Goal: Task Accomplishment & Management: Use online tool/utility

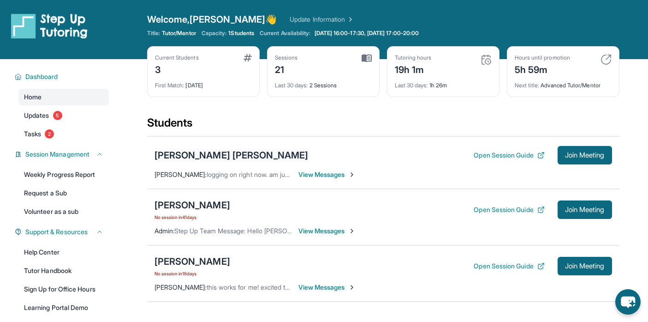
click at [199, 156] on div "[PERSON_NAME] [PERSON_NAME]" at bounding box center [232, 155] width 154 height 13
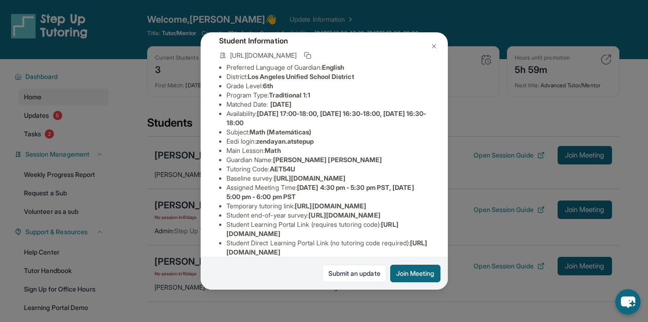
scroll to position [53, 0]
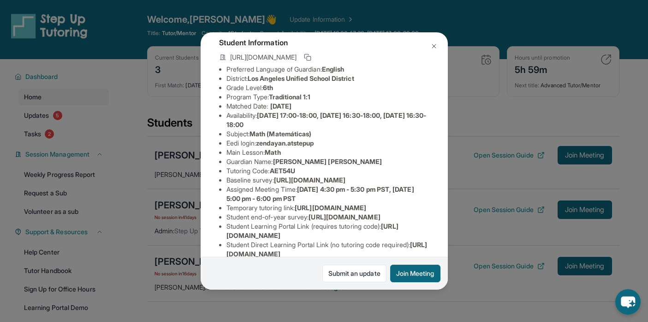
click at [430, 45] on img at bounding box center [433, 45] width 7 height 7
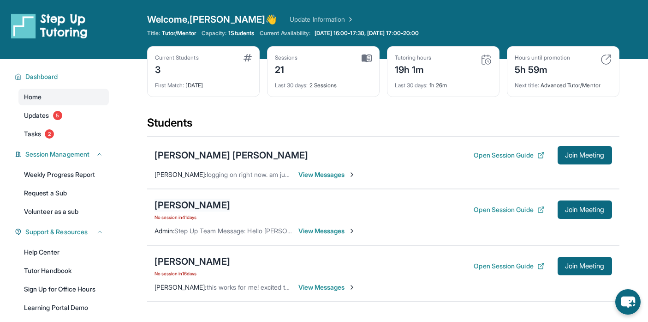
click at [202, 208] on div "[PERSON_NAME]" at bounding box center [193, 204] width 76 height 13
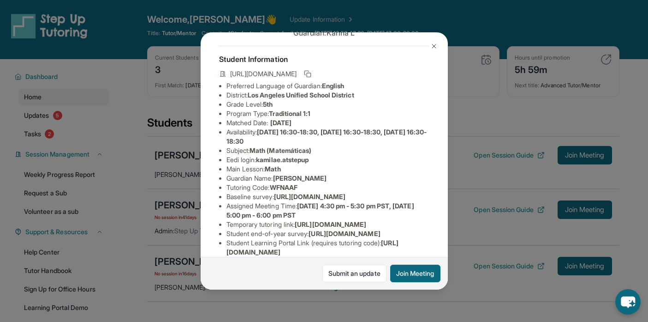
scroll to position [53, 0]
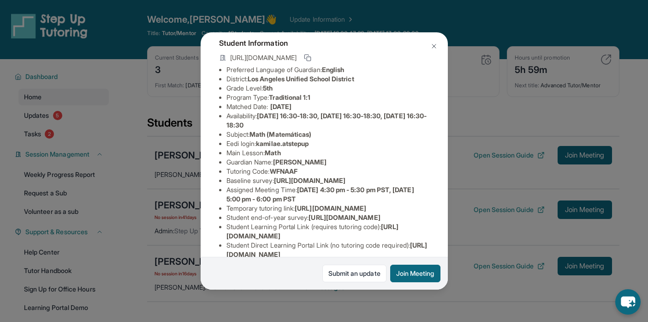
click at [433, 43] on img at bounding box center [433, 45] width 7 height 7
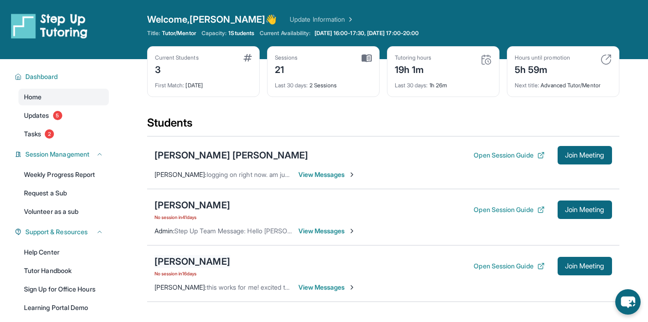
click at [226, 261] on div "[PERSON_NAME]" at bounding box center [193, 261] width 76 height 13
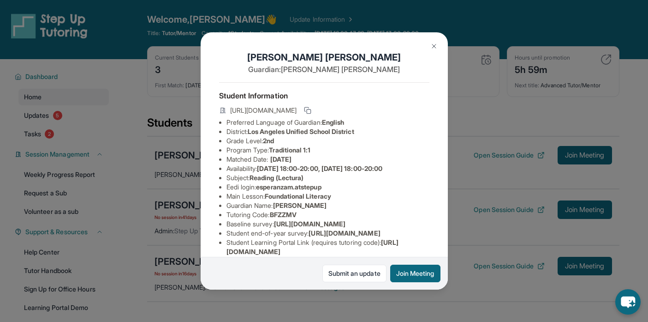
click at [433, 46] on img at bounding box center [433, 45] width 7 height 7
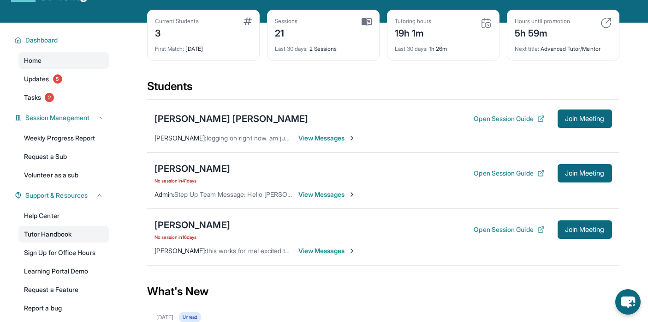
scroll to position [73, 0]
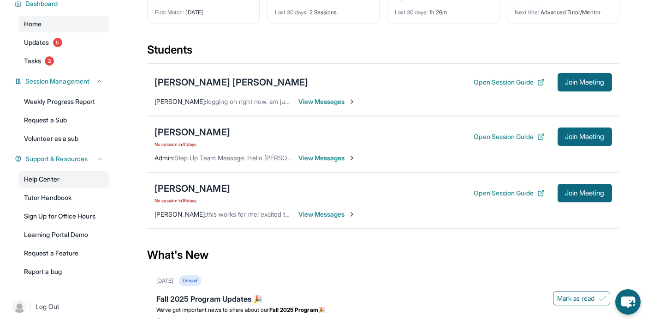
click at [53, 173] on link "Help Center" at bounding box center [63, 179] width 90 height 17
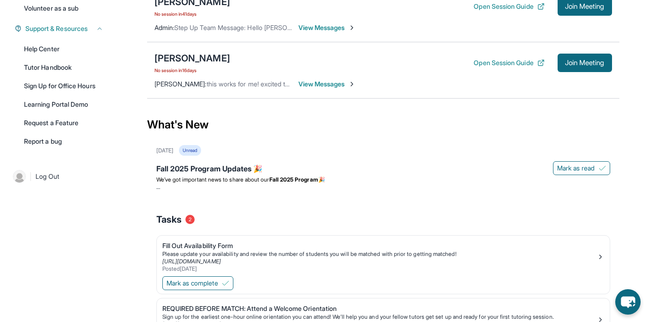
scroll to position [254, 0]
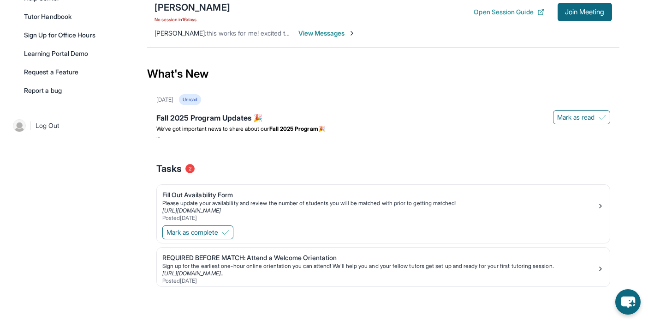
click at [208, 195] on div "Fill Out Availability Form" at bounding box center [379, 194] width 435 height 9
click at [201, 235] on span "Mark as complete" at bounding box center [193, 231] width 52 height 9
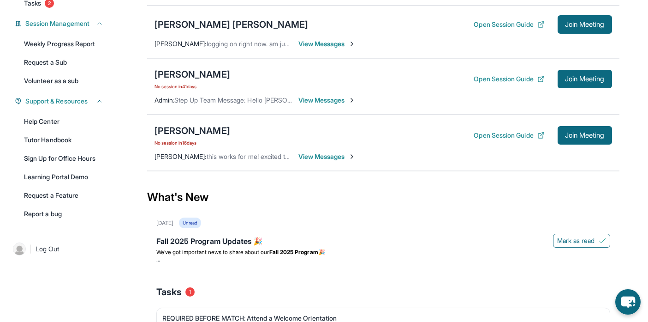
scroll to position [0, 0]
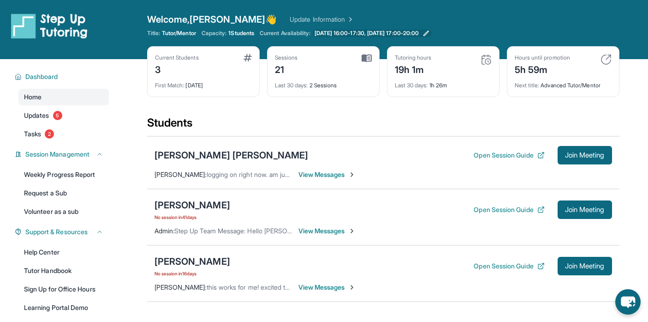
click at [432, 34] on link "[DATE] 16:00-17:30, [DATE] 17:00-20:00" at bounding box center [372, 33] width 119 height 7
click at [573, 268] on span "Join Meeting" at bounding box center [585, 266] width 40 height 6
